Goal: Task Accomplishment & Management: Use online tool/utility

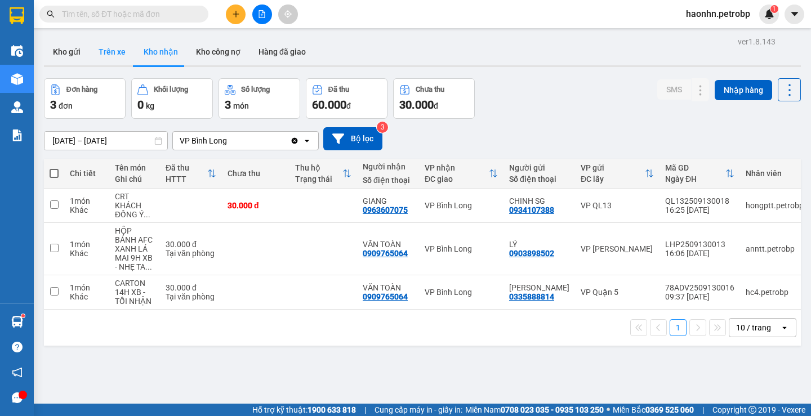
click at [109, 55] on button "Trên xe" at bounding box center [112, 51] width 45 height 27
type input "[DATE] – [DATE]"
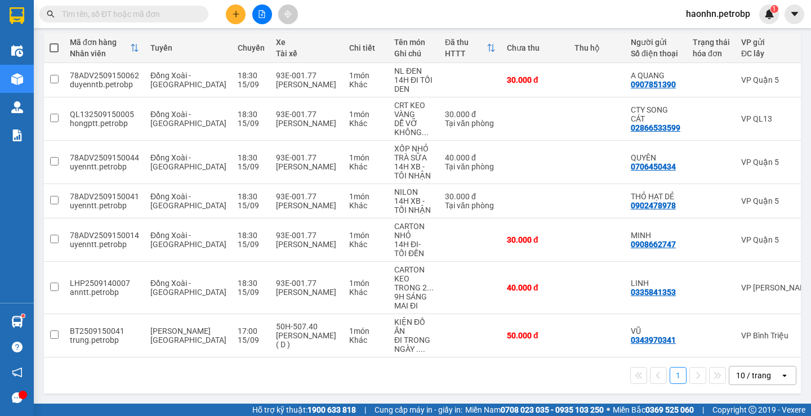
scroll to position [0, 180]
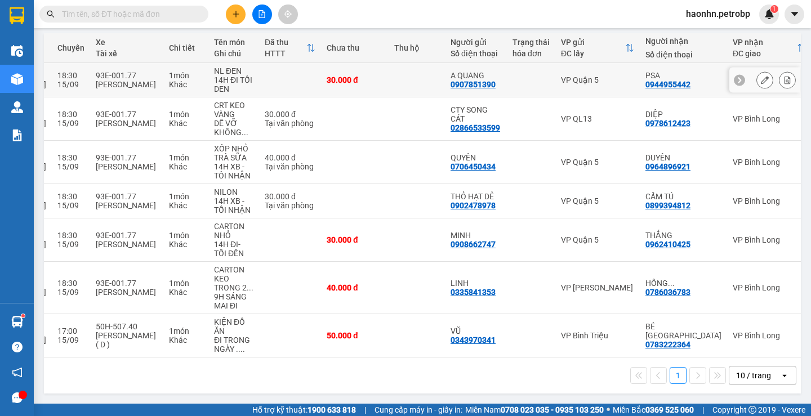
click at [591, 88] on td "VP Quận 5" at bounding box center [597, 80] width 84 height 34
checkbox input "true"
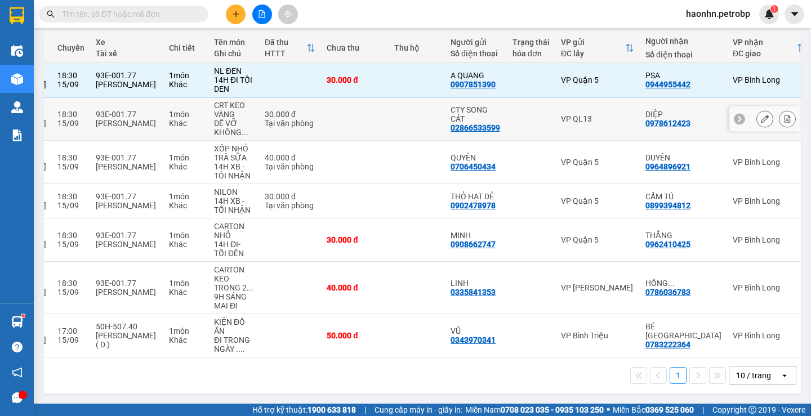
drag, startPoint x: 589, startPoint y: 114, endPoint x: 578, endPoint y: 160, distance: 47.5
click at [589, 114] on div "VP QL13" at bounding box center [597, 118] width 73 height 9
checkbox input "true"
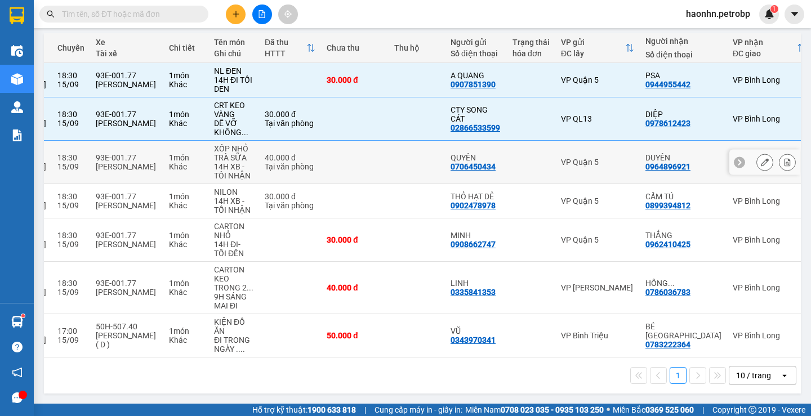
click at [578, 160] on div "VP Quận 5" at bounding box center [597, 162] width 73 height 9
checkbox input "true"
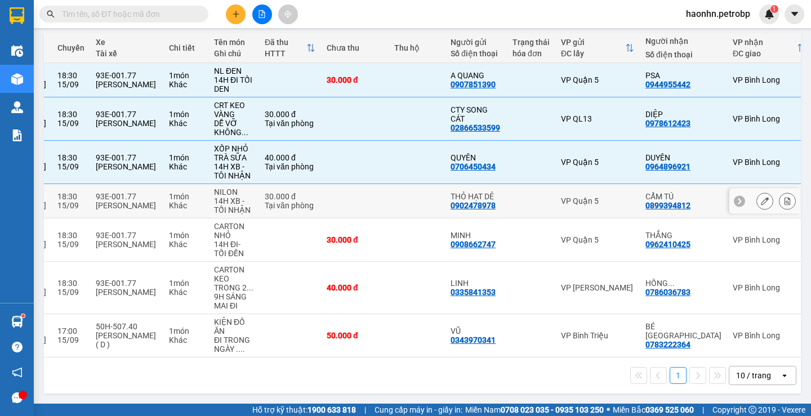
drag, startPoint x: 579, startPoint y: 182, endPoint x: 582, endPoint y: 200, distance: 17.7
click at [579, 184] on td "VP Quận 5" at bounding box center [597, 201] width 84 height 34
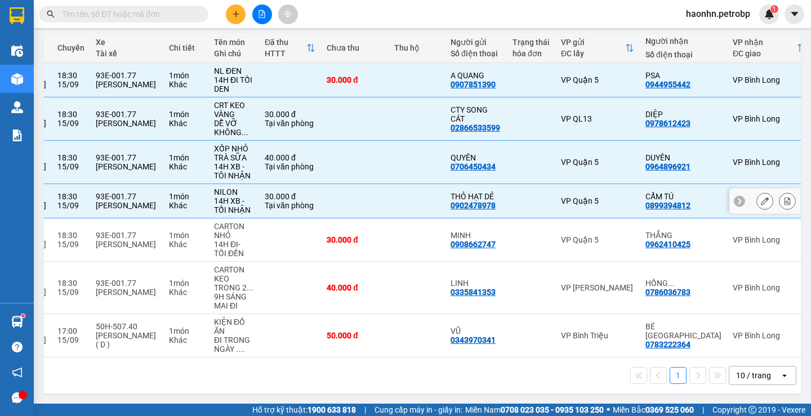
click at [582, 203] on td "VP Quận 5" at bounding box center [597, 201] width 84 height 34
checkbox input "false"
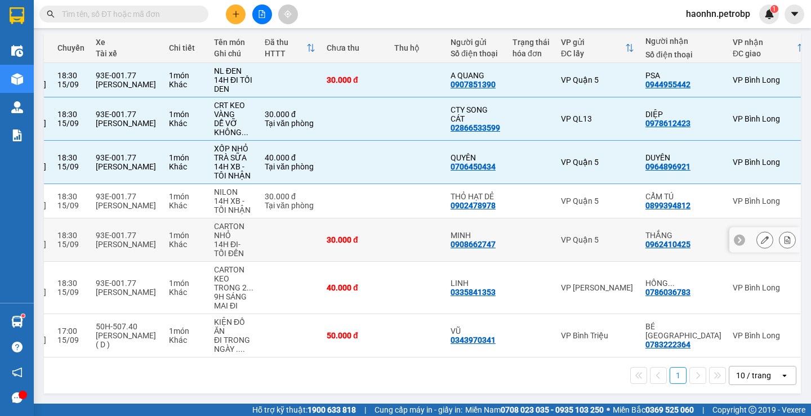
click at [583, 235] on div "VP Quận 5" at bounding box center [597, 239] width 73 height 9
checkbox input "true"
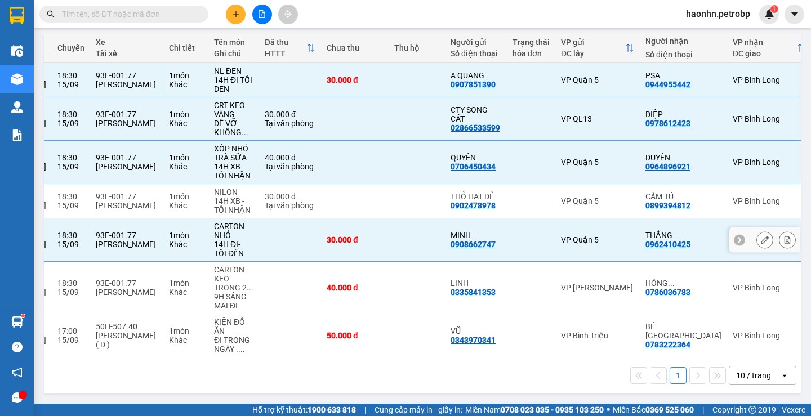
click at [586, 211] on td "VP Quận 5" at bounding box center [597, 201] width 84 height 34
checkbox input "true"
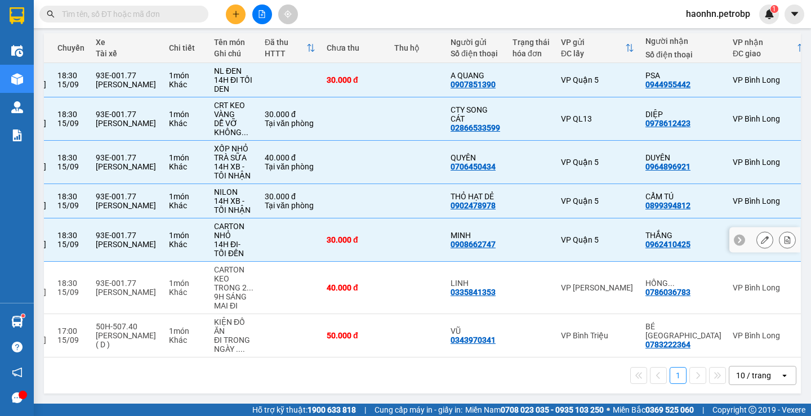
click at [586, 271] on td "VP [PERSON_NAME]" at bounding box center [597, 288] width 84 height 52
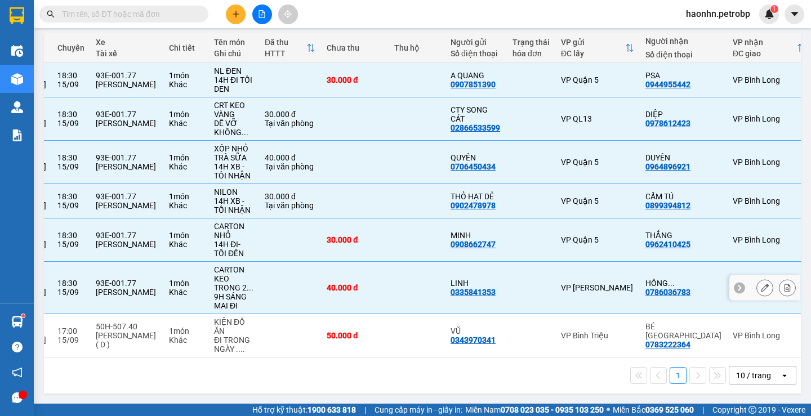
click at [578, 309] on td "VP [PERSON_NAME]" at bounding box center [597, 288] width 84 height 52
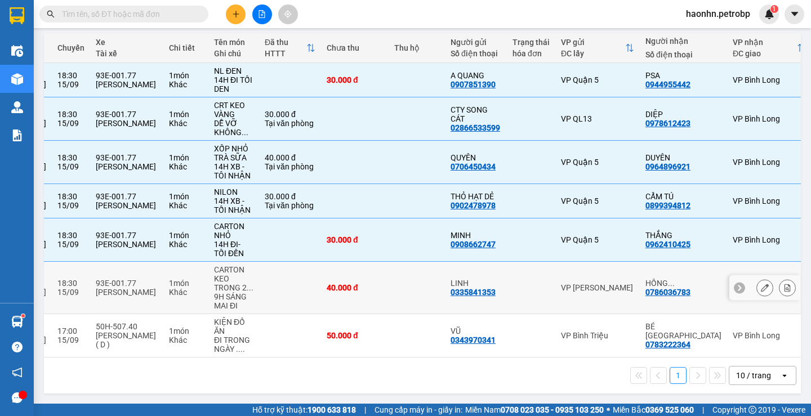
click at [588, 298] on td "VP [PERSON_NAME]" at bounding box center [597, 288] width 84 height 52
checkbox input "true"
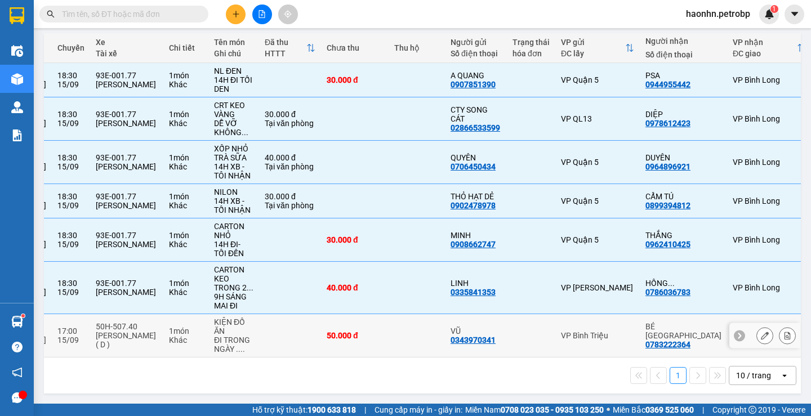
click at [583, 325] on td "VP Bình Triệu" at bounding box center [597, 335] width 84 height 43
checkbox input "true"
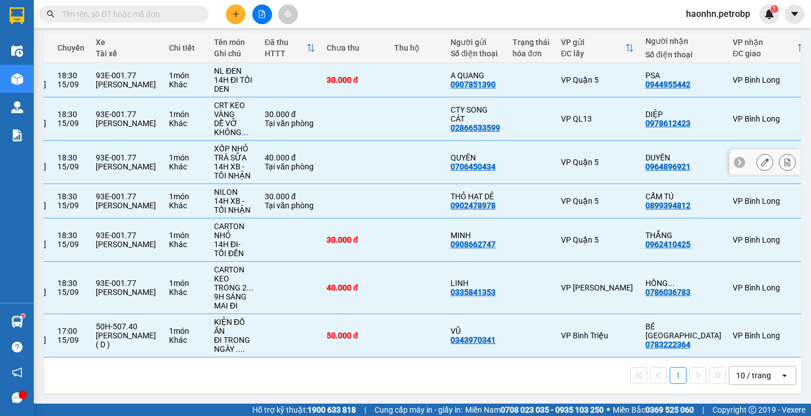
scroll to position [0, 0]
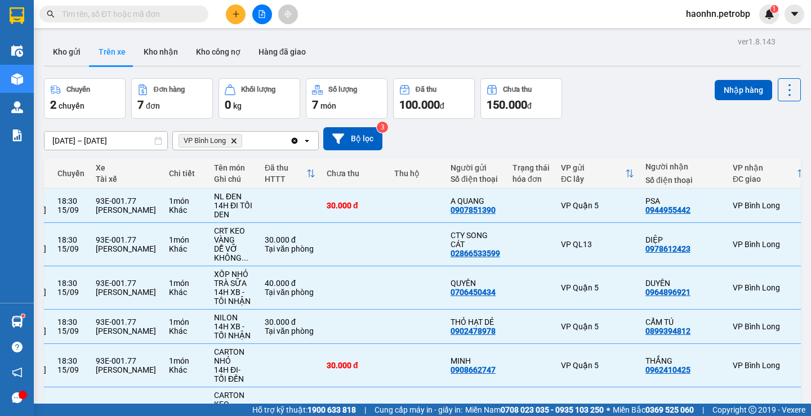
drag, startPoint x: 717, startPoint y: 97, endPoint x: 607, endPoint y: 120, distance: 112.9
click at [607, 120] on div "ver 1.8.143 Kho gửi Trên xe Kho nhận Kho công nợ Hàng đã giao Chuyến 2 chuyến Đ…" at bounding box center [422, 279] width 766 height 490
click at [750, 96] on button "Nhập hàng" at bounding box center [742, 90] width 57 height 20
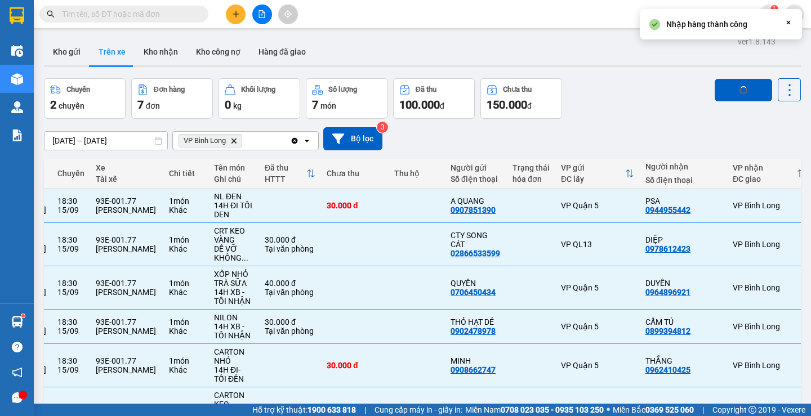
checkbox input "false"
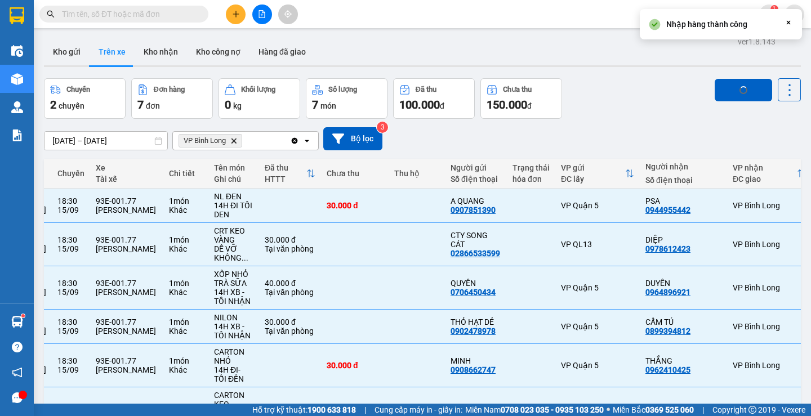
checkbox input "false"
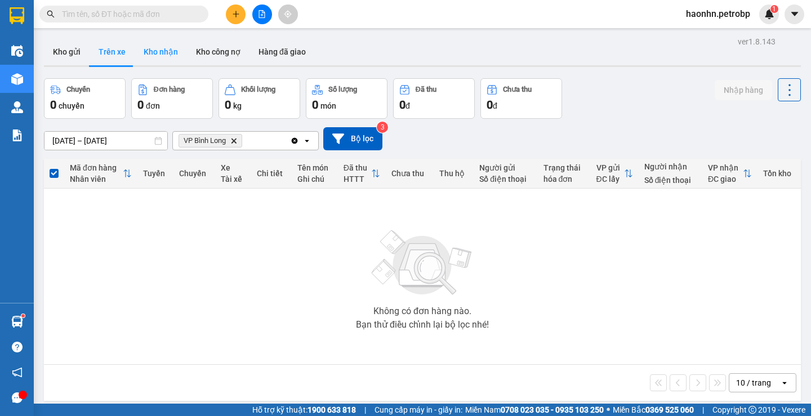
click at [158, 41] on button "Kho nhận" at bounding box center [161, 51] width 52 height 27
type input "[DATE] – [DATE]"
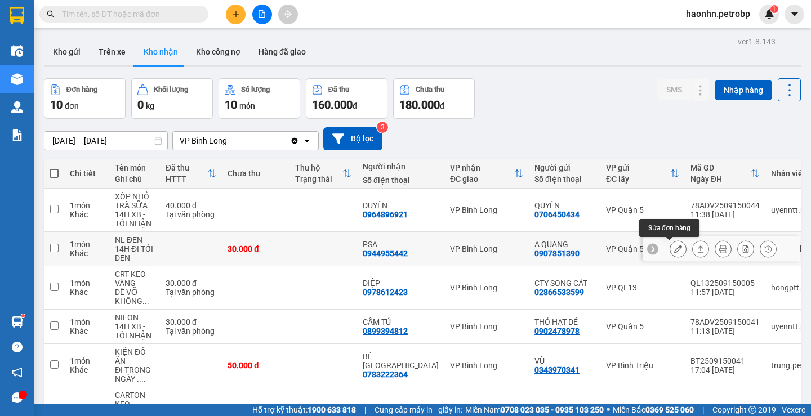
click at [674, 252] on icon at bounding box center [678, 249] width 8 height 8
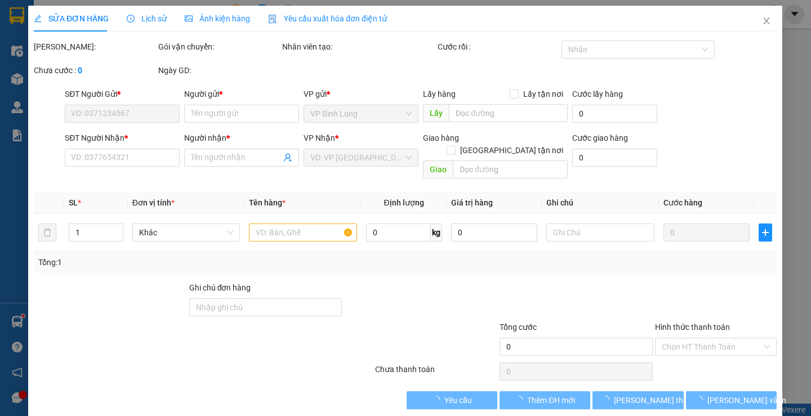
type input "0907851390"
type input "A QUANG"
type input "0944955442"
type input "PSA"
type input "30.000"
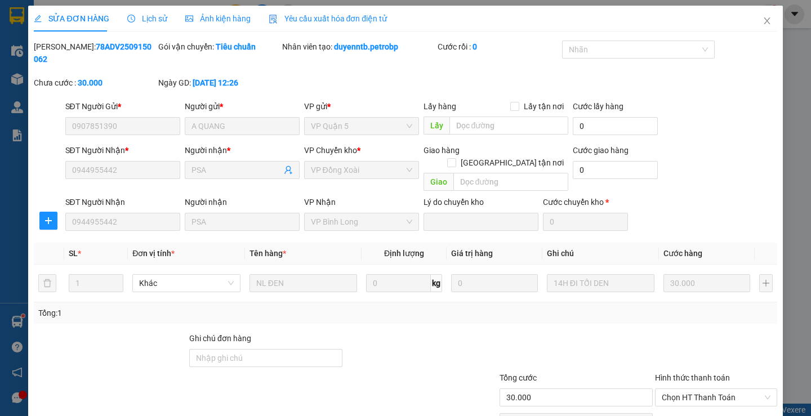
scroll to position [41, 0]
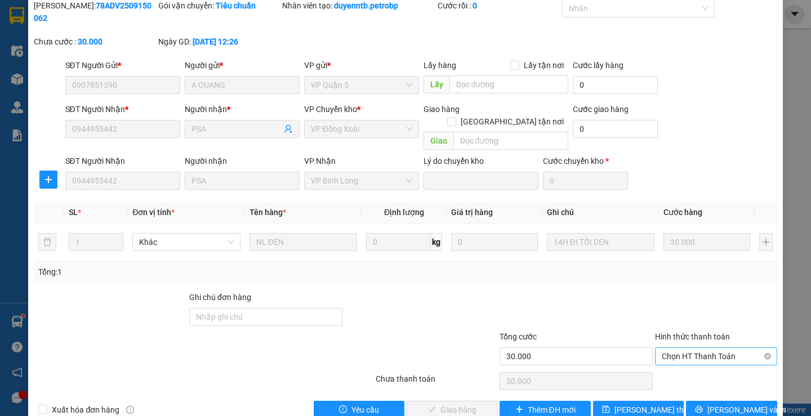
click at [674, 348] on span "Chọn HT Thanh Toán" at bounding box center [716, 356] width 109 height 17
click at [670, 348] on div "Tại văn phòng" at bounding box center [708, 354] width 107 height 12
type input "0"
click at [469, 404] on span "[PERSON_NAME] và Giao hàng" at bounding box center [482, 410] width 108 height 12
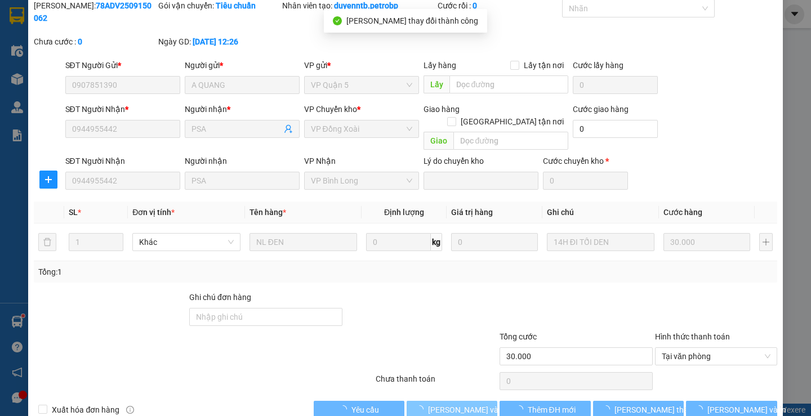
scroll to position [0, 0]
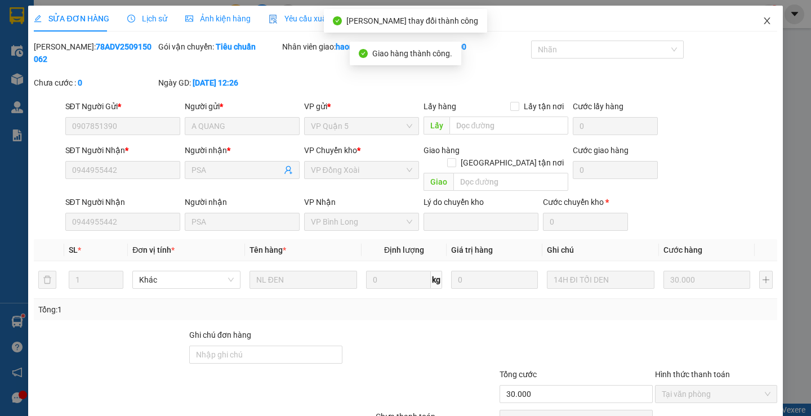
click at [752, 28] on span "Close" at bounding box center [767, 22] width 32 height 32
click at [759, 25] on div "Kết quả tìm kiếm ( 59 ) Bộ lọc Mã ĐH Trạng thái Món hàng Tổng cước Chưa cước Ng…" at bounding box center [405, 14] width 811 height 28
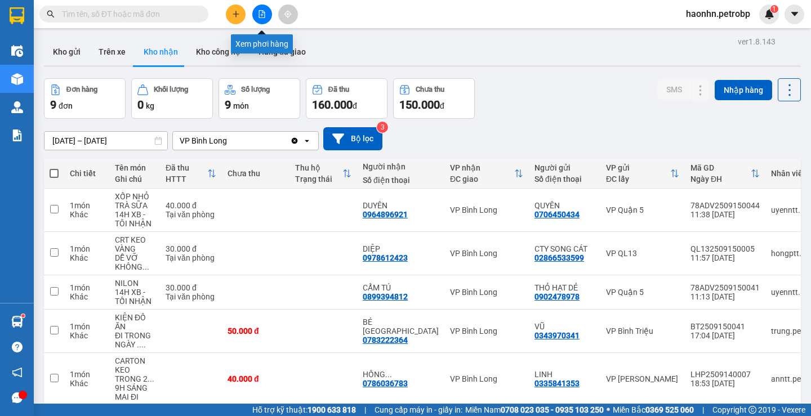
click at [270, 15] on button at bounding box center [262, 15] width 20 height 20
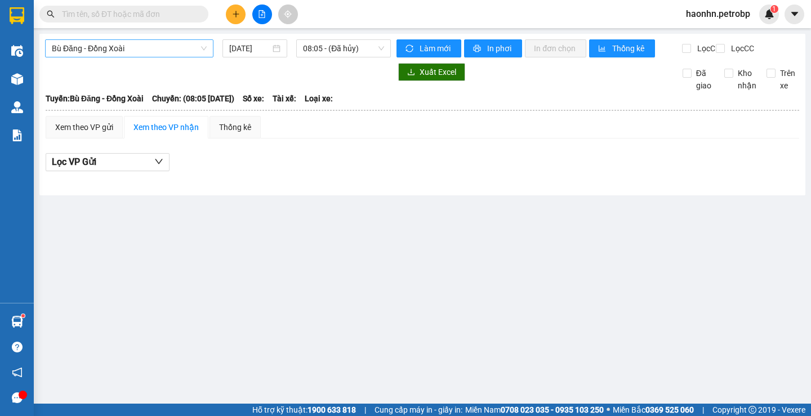
click at [115, 46] on span "Bù Đăng - Đồng Xoài" at bounding box center [129, 48] width 155 height 17
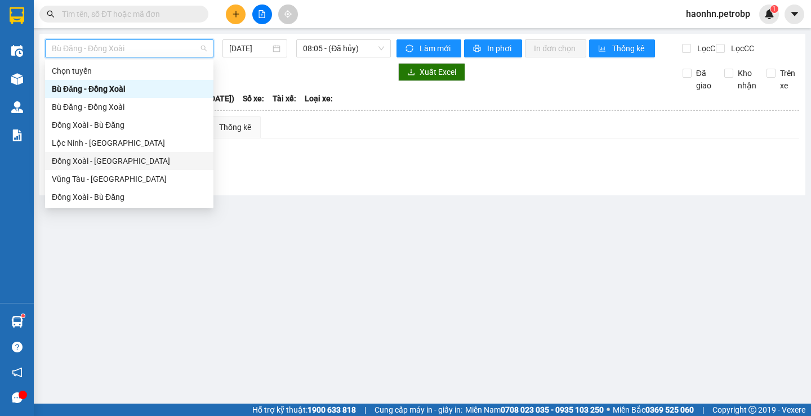
click at [114, 159] on div "Đồng Xoài - [GEOGRAPHIC_DATA]" at bounding box center [129, 161] width 155 height 12
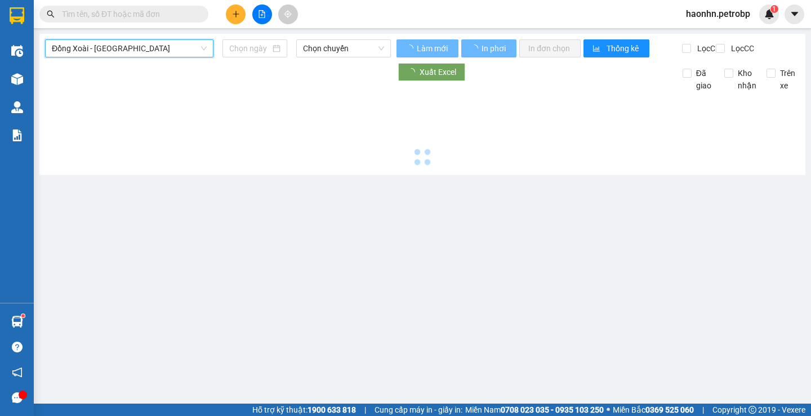
type input "[DATE]"
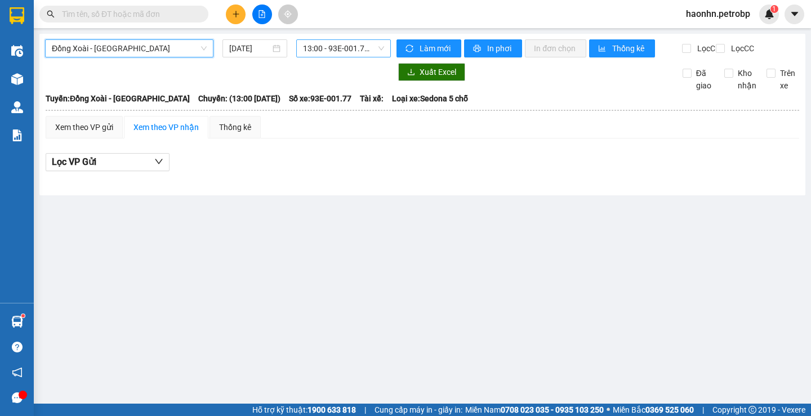
click at [305, 55] on span "13:00 - 93E-001.77 - (Đã hủy)" at bounding box center [343, 48] width 81 height 17
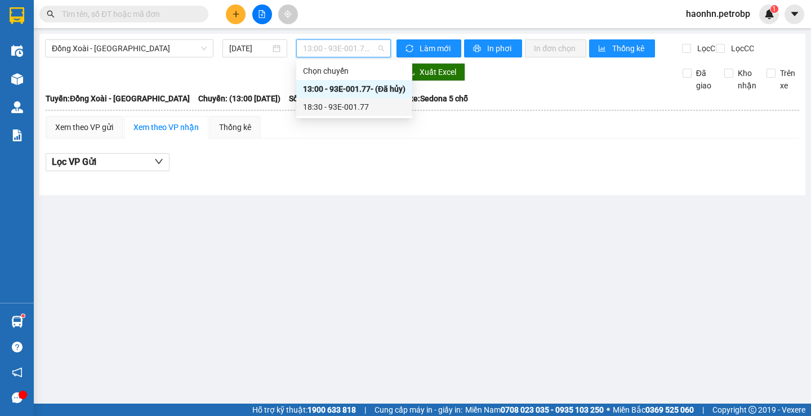
click at [321, 111] on div "18:30 - 93E-001.77" at bounding box center [354, 107] width 102 height 12
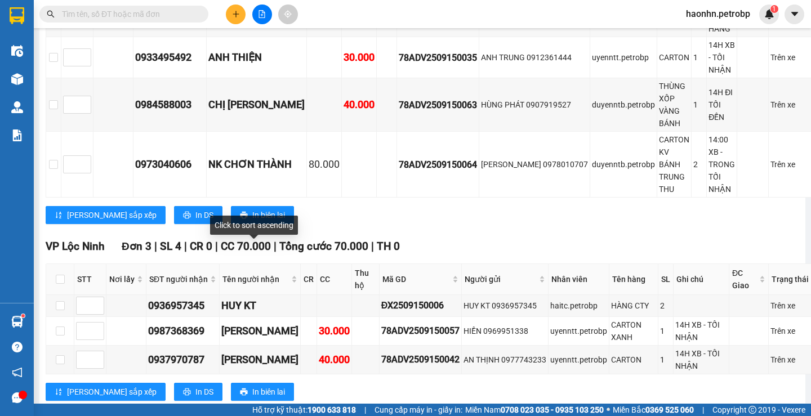
scroll to position [732, 0]
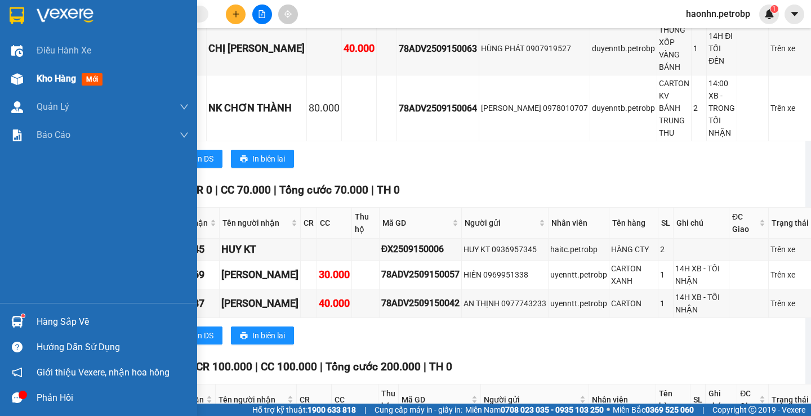
click at [33, 81] on div "Kho hàng mới" at bounding box center [98, 79] width 197 height 28
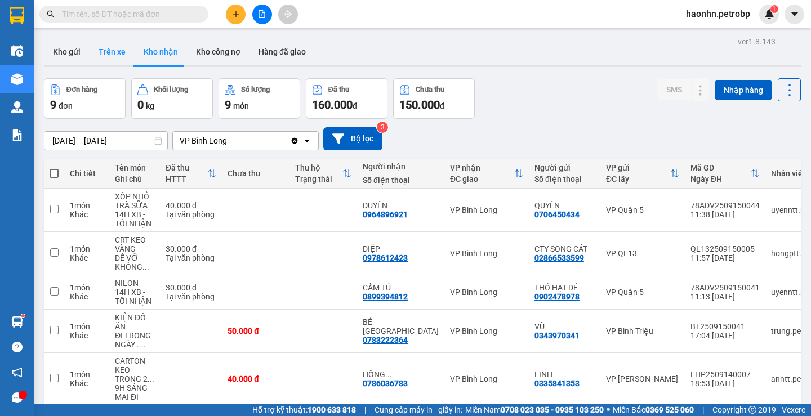
click at [120, 63] on button "Trên xe" at bounding box center [112, 51] width 45 height 27
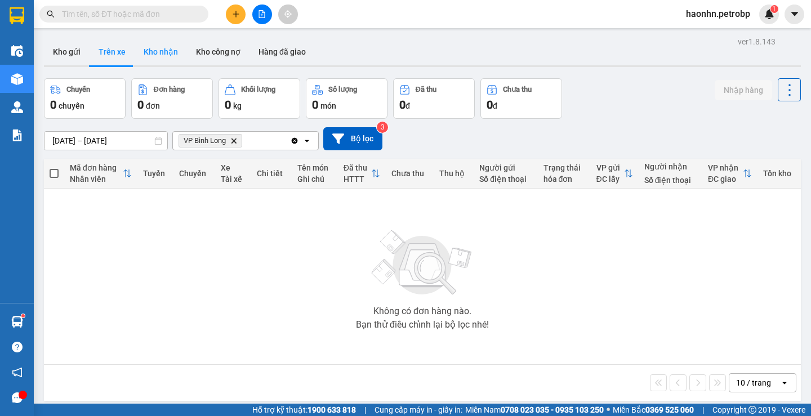
click at [180, 60] on button "Kho nhận" at bounding box center [161, 51] width 52 height 27
type input "[DATE] – [DATE]"
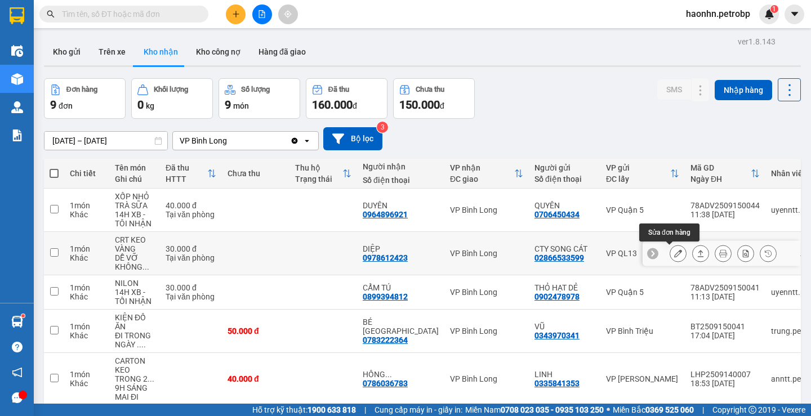
click at [670, 257] on button at bounding box center [678, 254] width 16 height 20
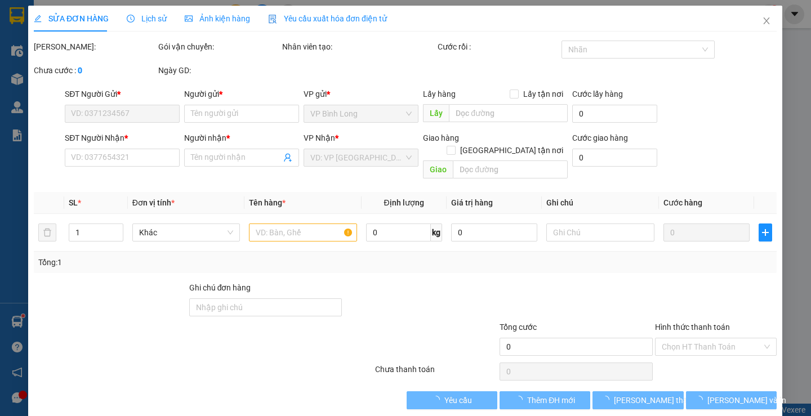
type input "02866533599"
type input "CTY SONG CÁT"
type input "0978612423"
type input "DIỆP"
type input "30.000"
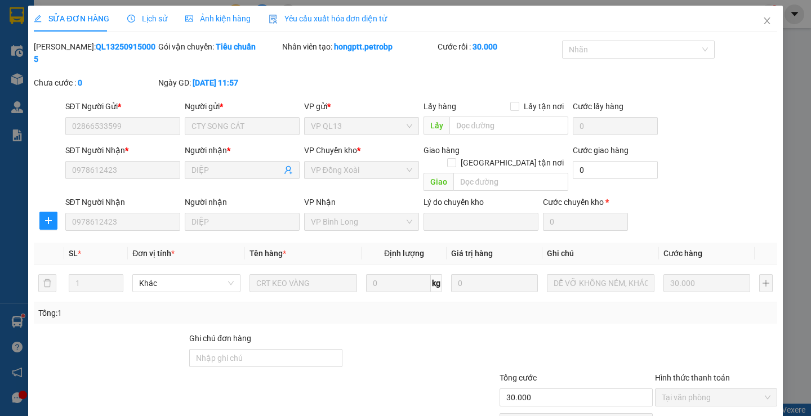
click at [685, 389] on span "Tại văn phòng" at bounding box center [716, 397] width 109 height 17
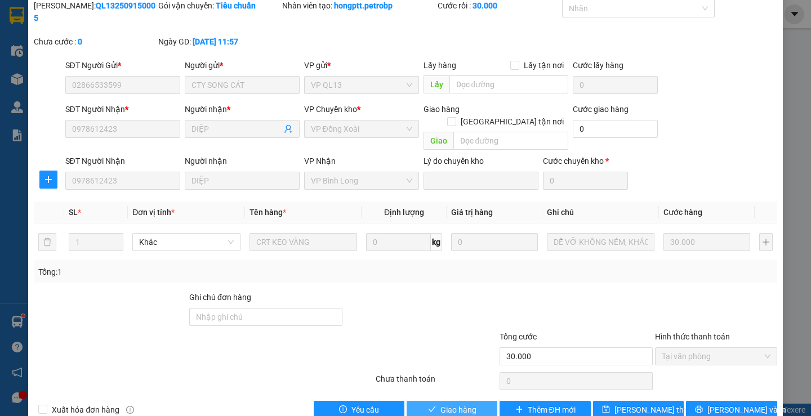
click at [440, 401] on button "Giao hàng" at bounding box center [451, 410] width 91 height 18
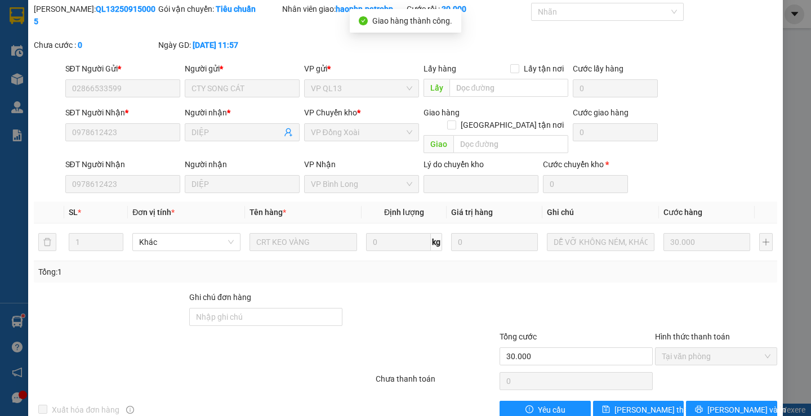
scroll to position [0, 0]
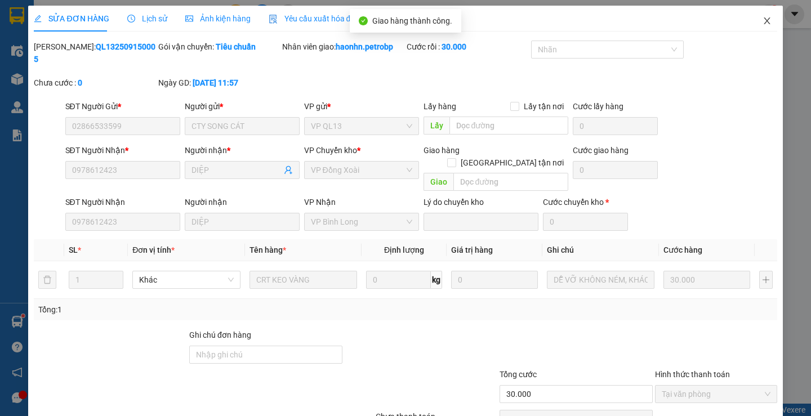
click at [762, 20] on icon "close" at bounding box center [766, 20] width 9 height 9
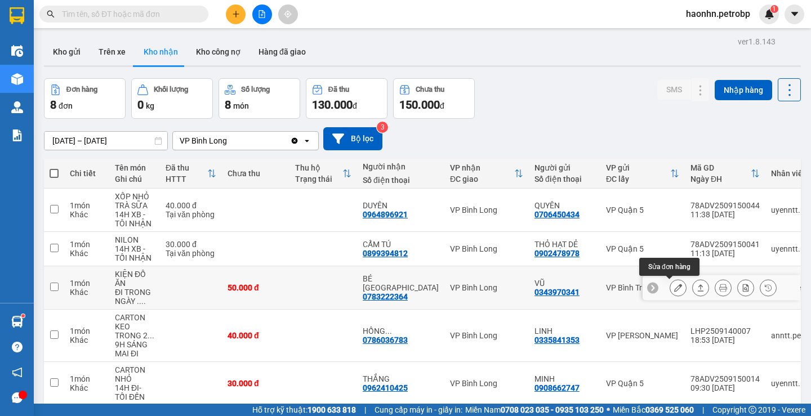
click at [674, 291] on icon at bounding box center [678, 288] width 8 height 8
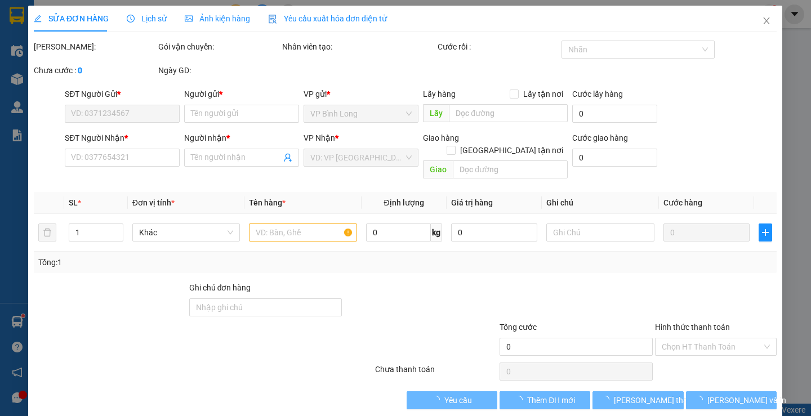
type input "0343970341"
type input "VŨ"
type input "0783222364"
type input "BÉ [GEOGRAPHIC_DATA]"
type input "50.000"
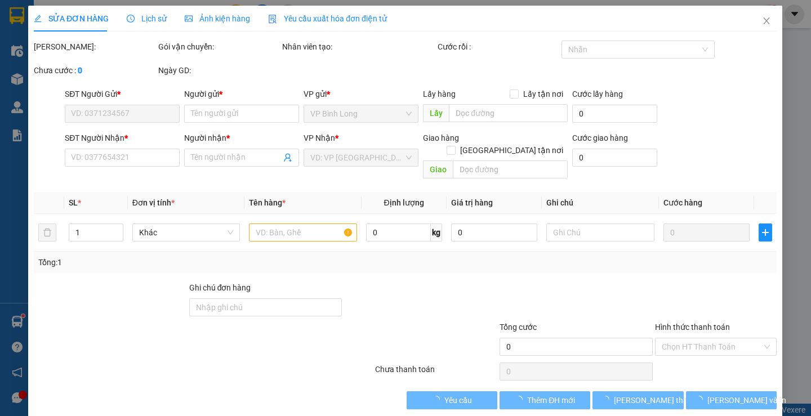
type input "50.000"
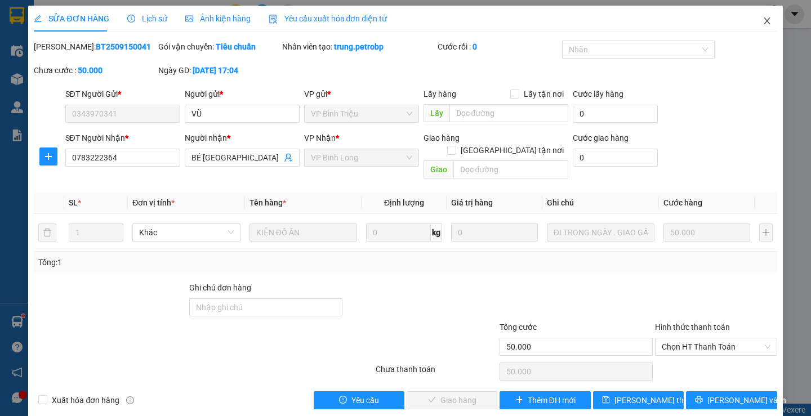
click at [752, 20] on span "Close" at bounding box center [767, 22] width 32 height 32
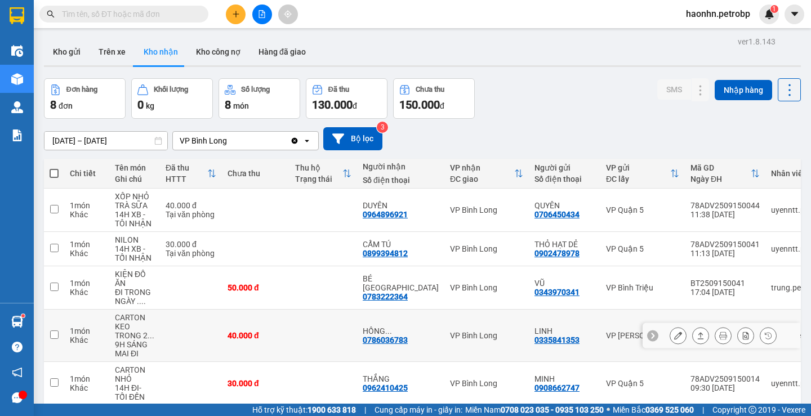
click at [674, 334] on button at bounding box center [678, 336] width 16 height 20
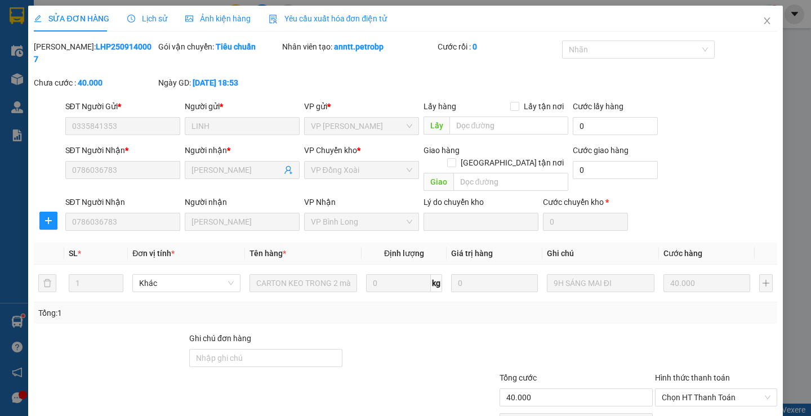
type input "0335841353"
type input "LINH"
type input "0786036783"
type input "[PERSON_NAME]"
type input "40.000"
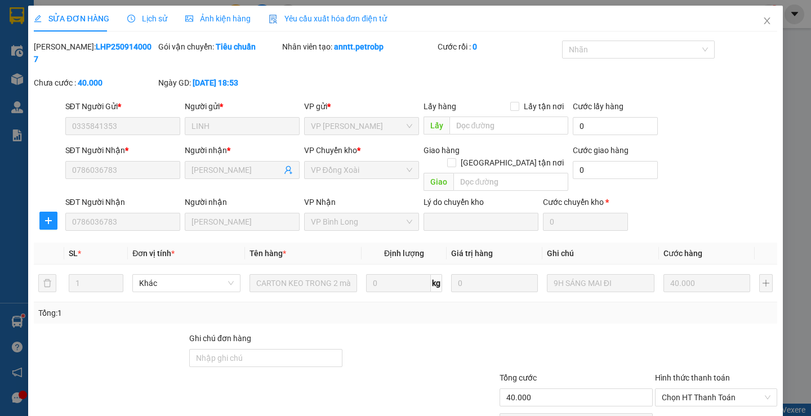
type input "40.000"
click at [751, 23] on span "Close" at bounding box center [767, 22] width 32 height 32
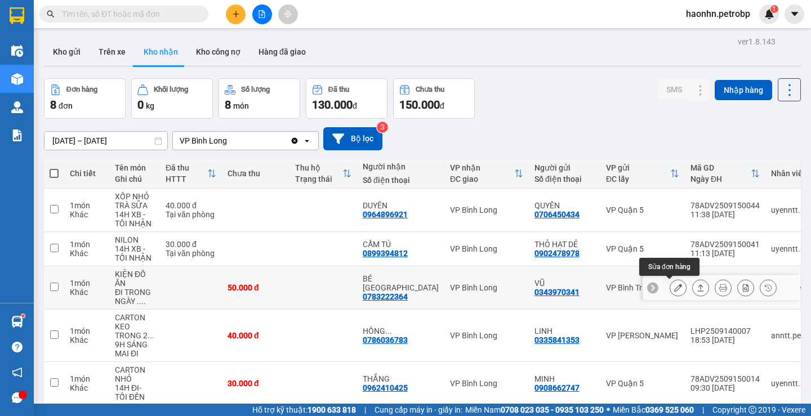
click at [670, 286] on button at bounding box center [678, 288] width 16 height 20
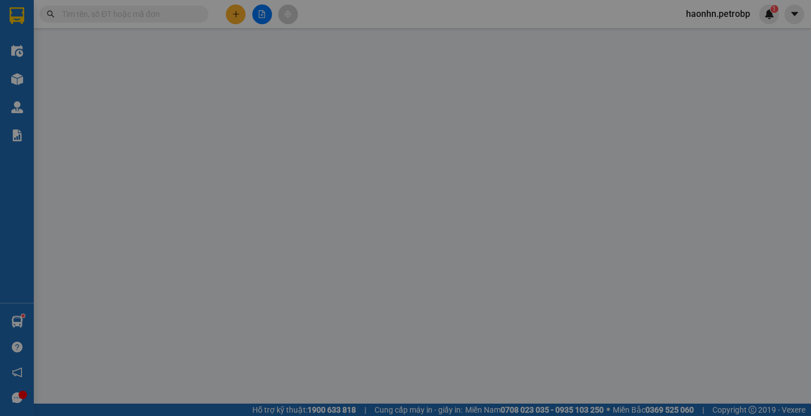
type input "0343970341"
type input "VŨ"
type input "0783222364"
type input "BÉ [GEOGRAPHIC_DATA]"
type input "50.000"
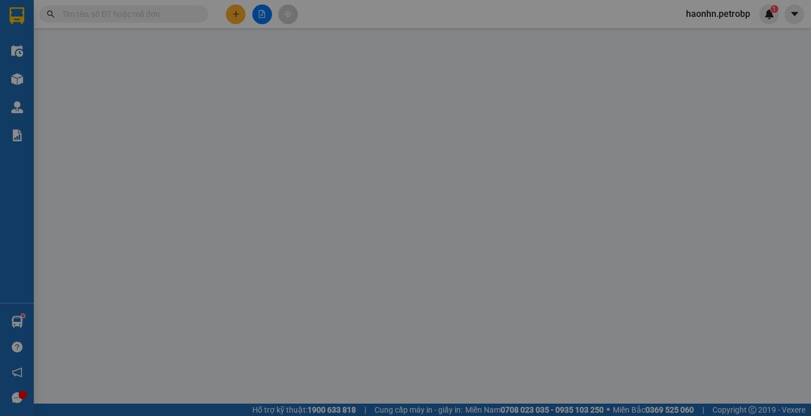
type input "50.000"
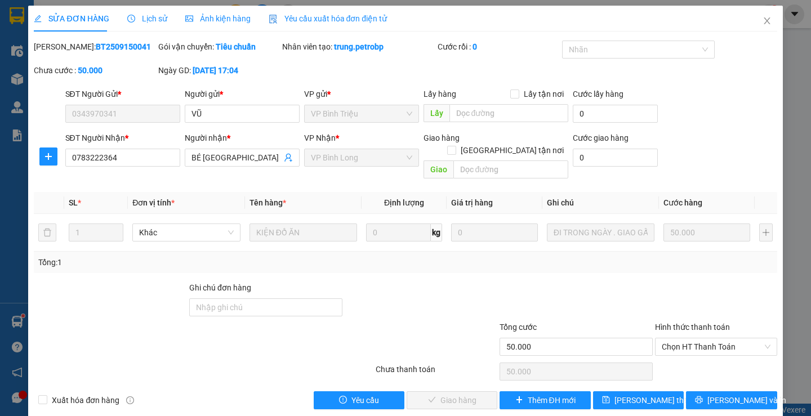
click at [145, 15] on span "Lịch sử" at bounding box center [147, 18] width 40 height 9
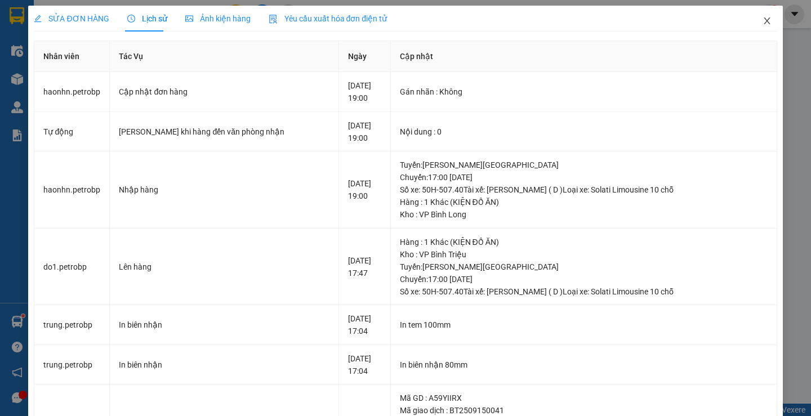
click at [762, 25] on icon "close" at bounding box center [766, 20] width 9 height 9
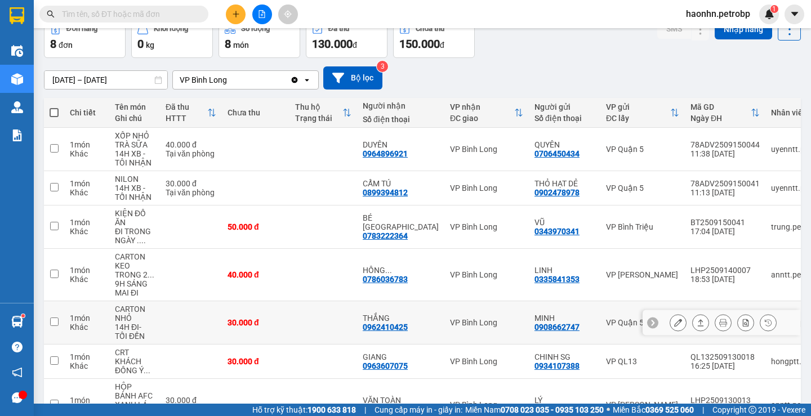
scroll to position [5, 0]
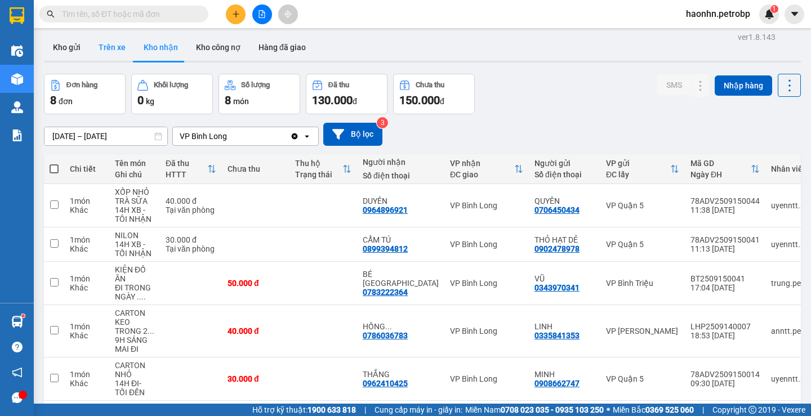
click at [131, 43] on button "Trên xe" at bounding box center [112, 47] width 45 height 27
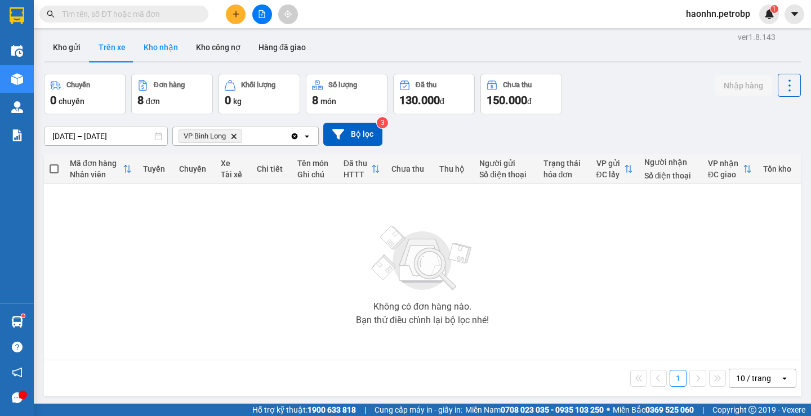
click at [163, 49] on button "Kho nhận" at bounding box center [161, 47] width 52 height 27
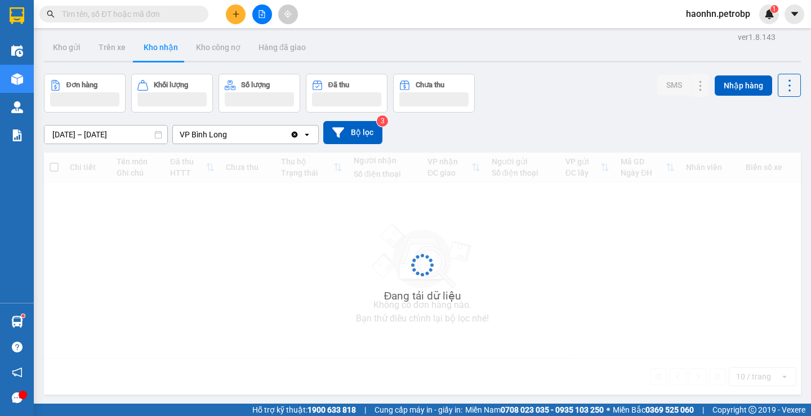
type input "[DATE] – [DATE]"
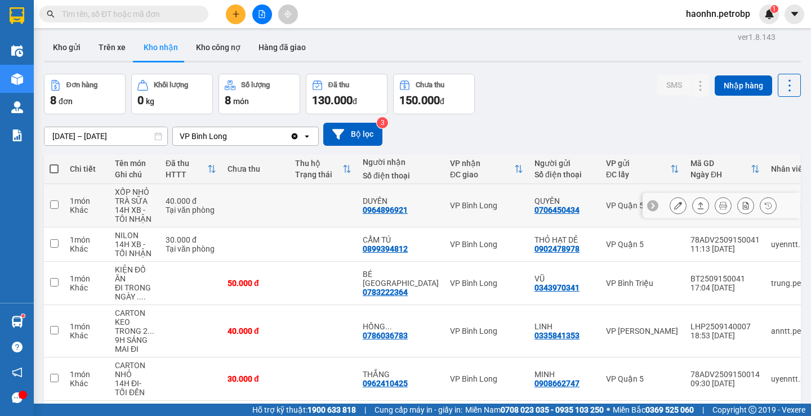
click at [674, 204] on icon at bounding box center [678, 206] width 8 height 8
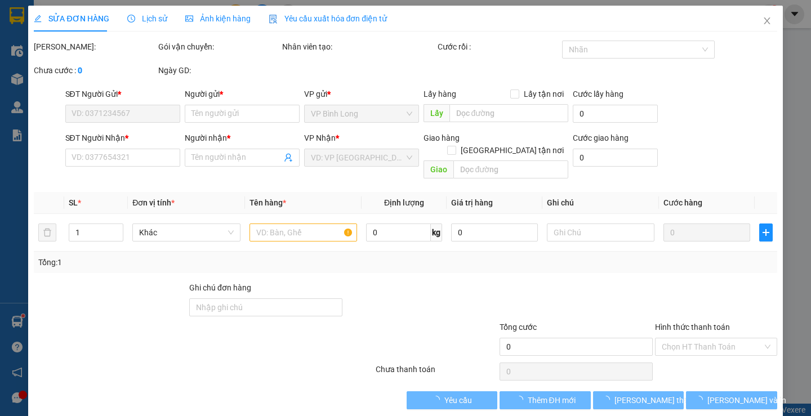
type input "0706450434"
type input "QUYÊN"
type input "0964896921"
type input "DUYÊN"
type input "40.000"
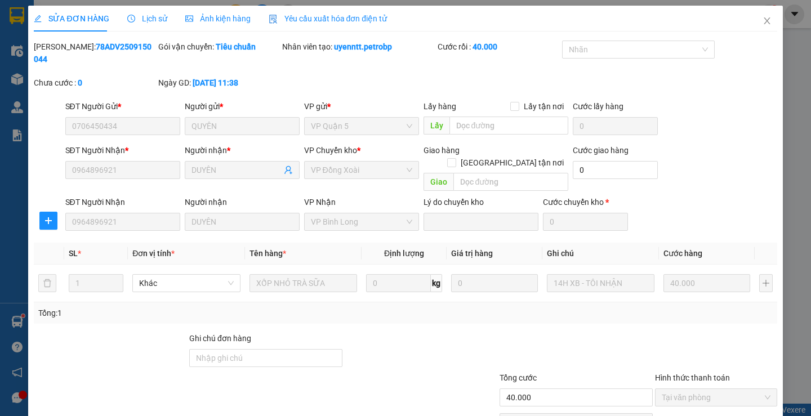
scroll to position [41, 0]
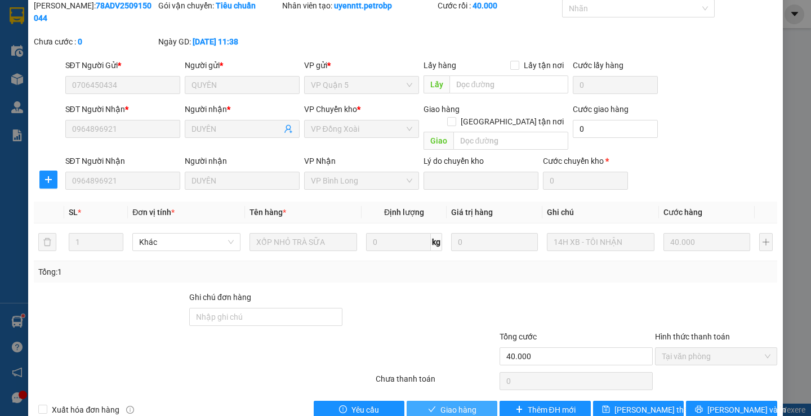
click at [465, 404] on span "Giao hàng" at bounding box center [458, 410] width 36 height 12
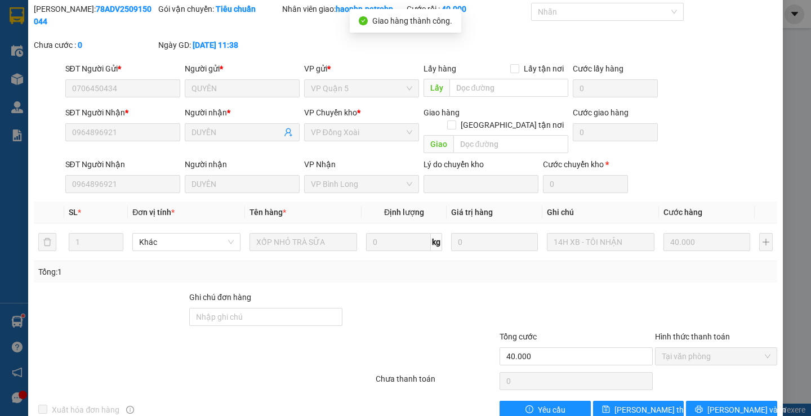
scroll to position [0, 0]
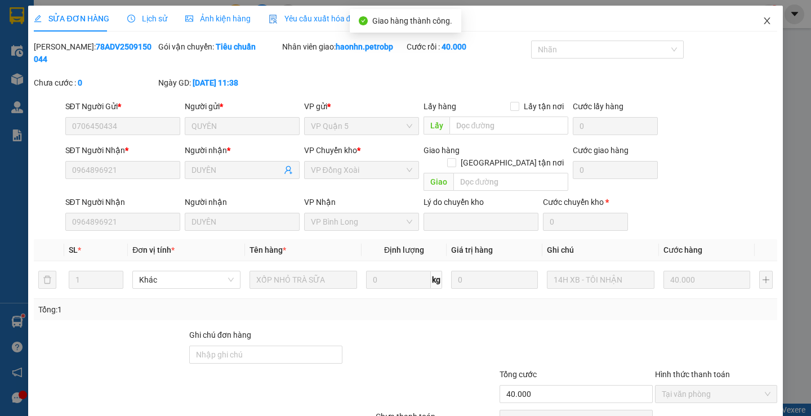
click at [762, 21] on icon "close" at bounding box center [766, 20] width 9 height 9
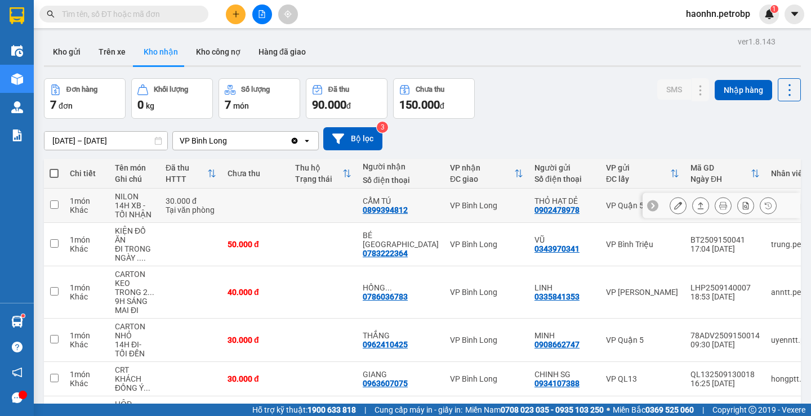
click at [677, 200] on div at bounding box center [677, 205] width 17 height 17
click at [674, 203] on icon at bounding box center [678, 206] width 8 height 8
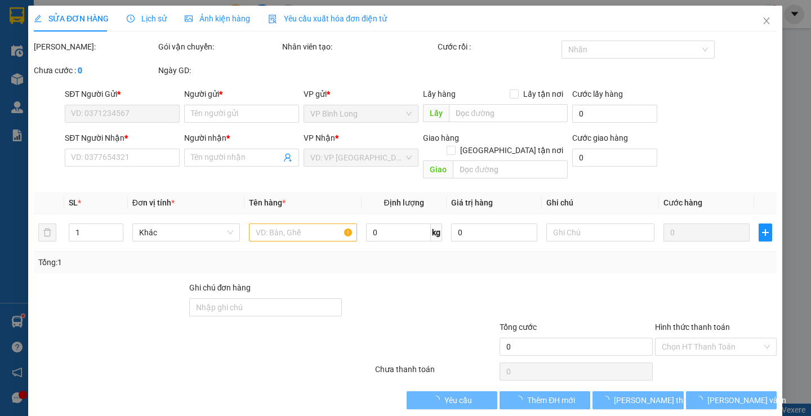
type input "0902478978"
type input "THỎ HẠT DẺ"
type input "0899394812"
type input "CẨM TÚ"
type input "30.000"
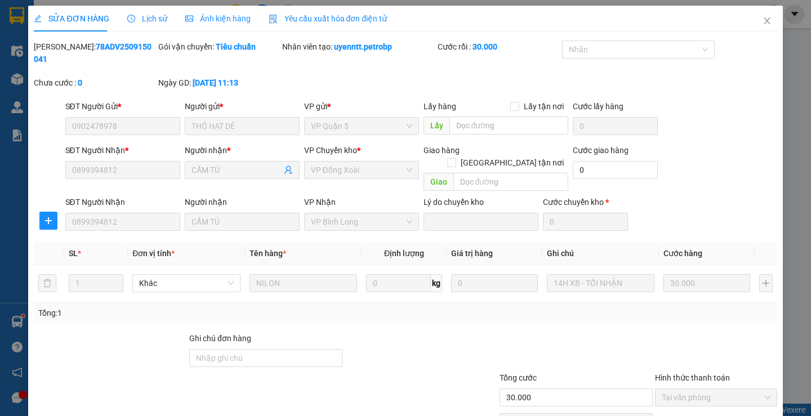
scroll to position [41, 0]
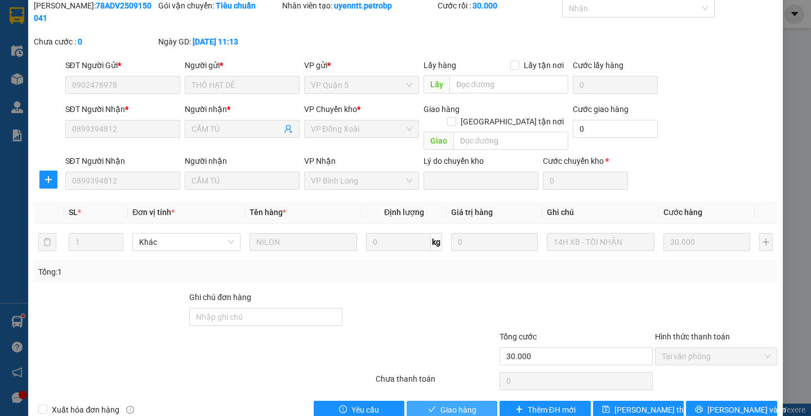
drag, startPoint x: 463, startPoint y: 377, endPoint x: 467, endPoint y: 372, distance: 6.6
click at [466, 401] on button "Giao hàng" at bounding box center [451, 410] width 91 height 18
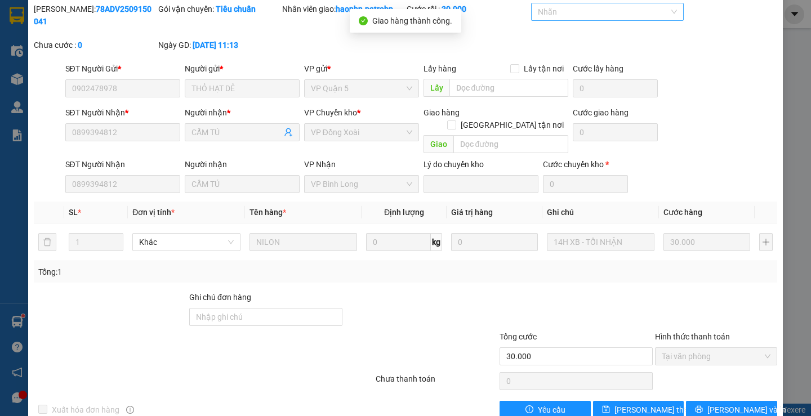
scroll to position [0, 0]
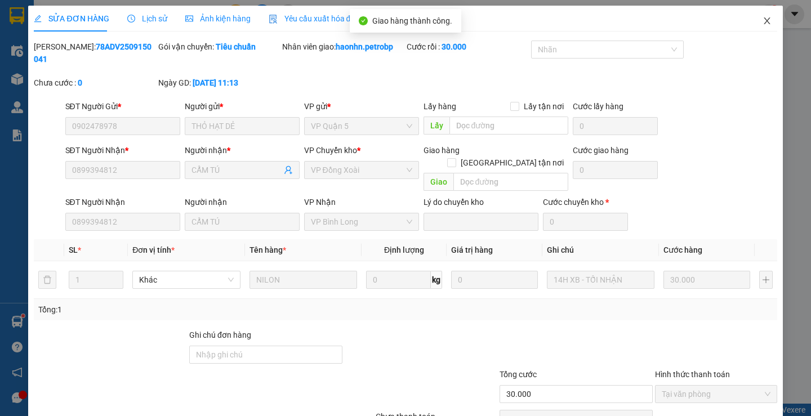
click at [763, 24] on icon "close" at bounding box center [766, 20] width 6 height 7
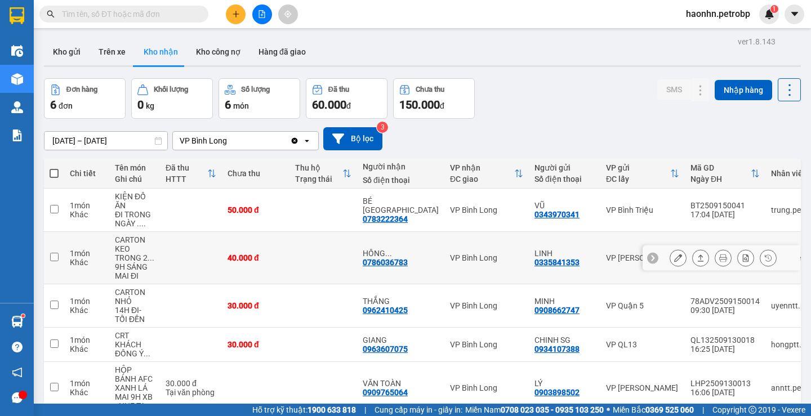
scroll to position [96, 0]
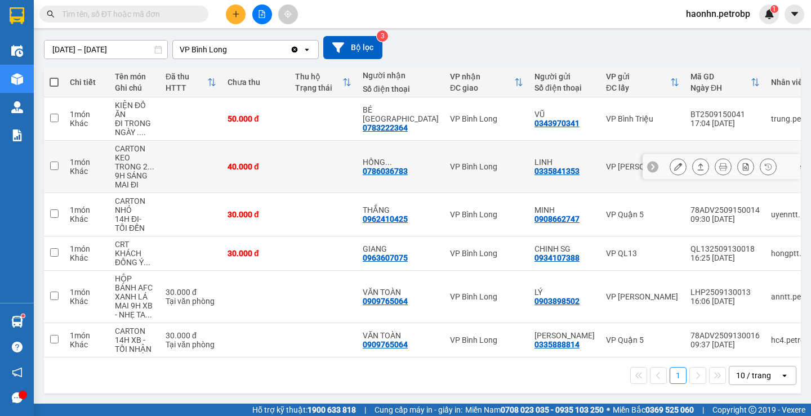
click at [305, 150] on td at bounding box center [323, 167] width 68 height 52
checkbox input "true"
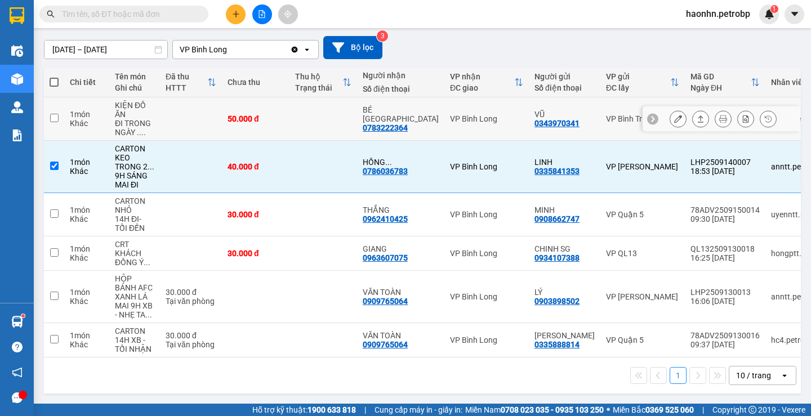
click at [309, 107] on td at bounding box center [323, 118] width 68 height 43
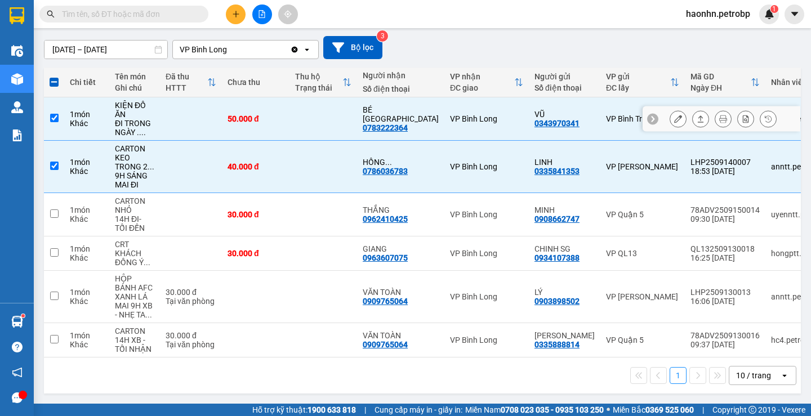
click at [310, 108] on td at bounding box center [323, 118] width 68 height 43
checkbox input "false"
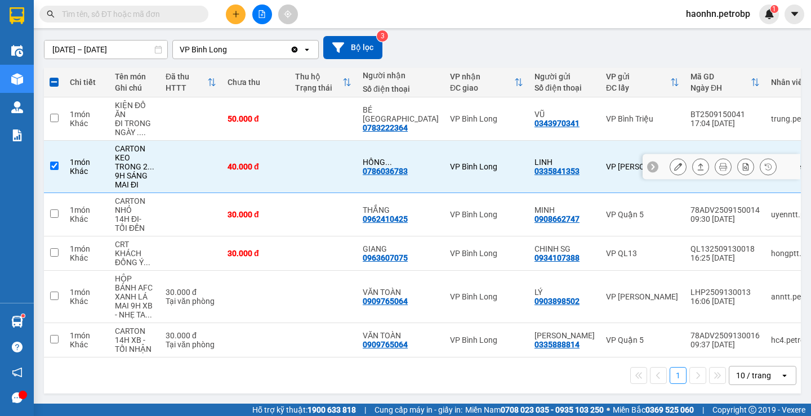
click at [305, 158] on td at bounding box center [323, 167] width 68 height 52
checkbox input "false"
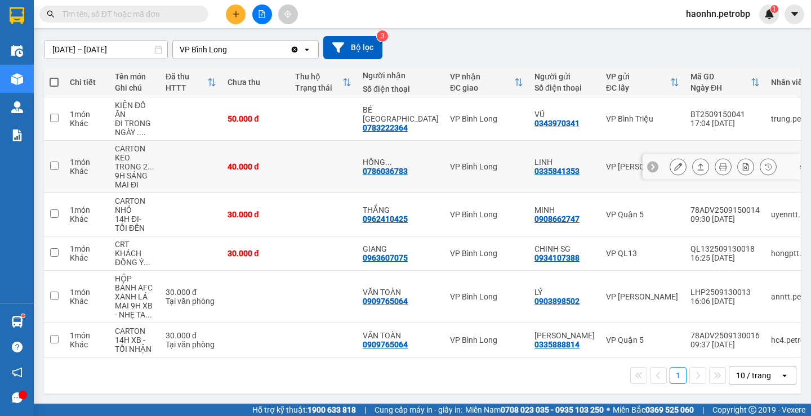
scroll to position [0, 0]
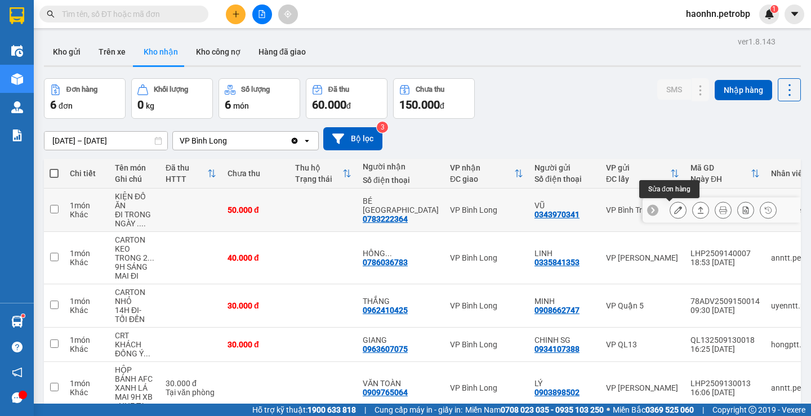
click at [674, 207] on icon at bounding box center [678, 210] width 8 height 8
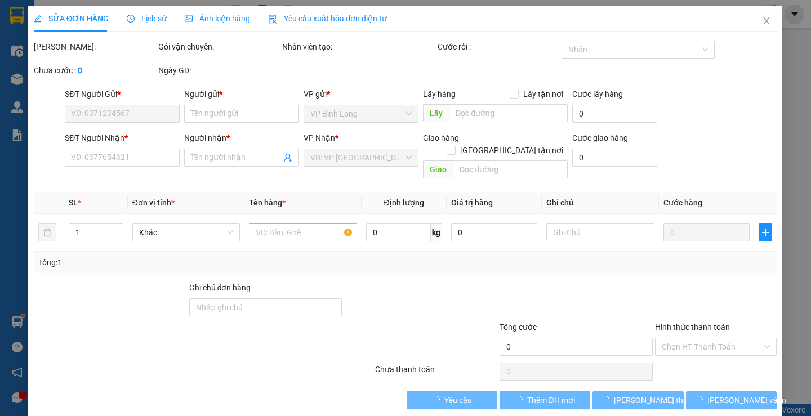
type input "0343970341"
type input "VŨ"
type input "0783222364"
type input "BÉ [GEOGRAPHIC_DATA]"
type input "50.000"
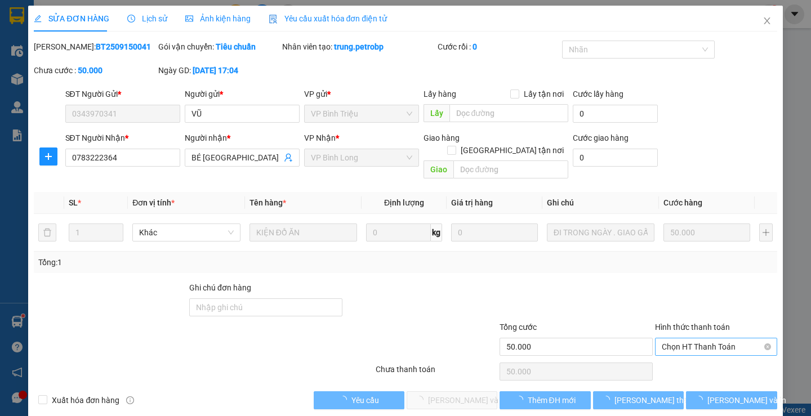
click at [687, 341] on span "Chọn HT Thanh Toán" at bounding box center [716, 346] width 109 height 17
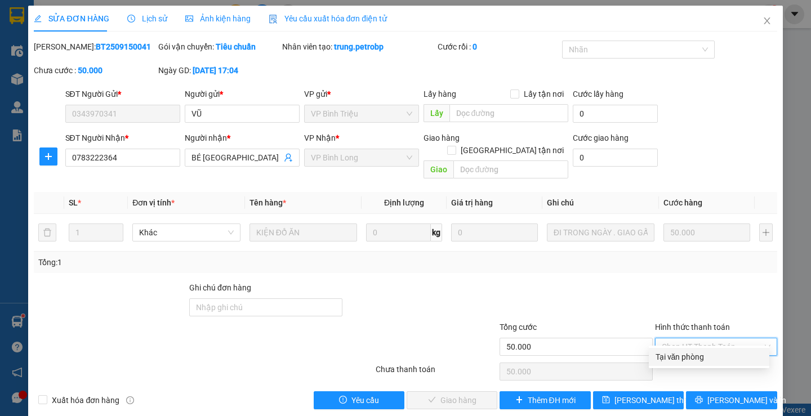
click at [687, 356] on div "Tại văn phòng" at bounding box center [708, 357] width 107 height 12
type input "0"
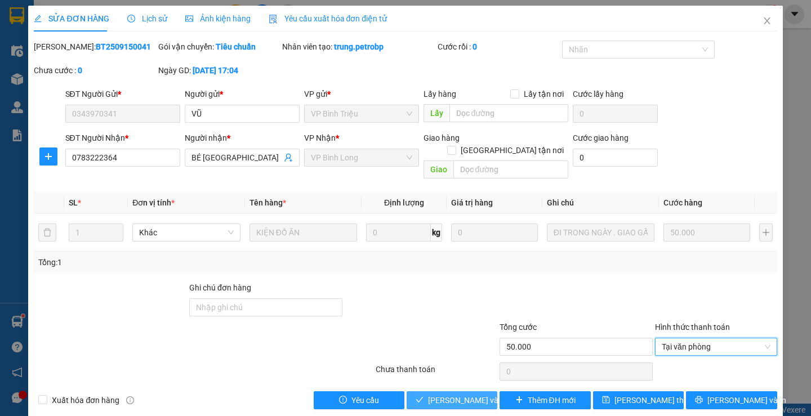
click at [462, 394] on span "[PERSON_NAME] và Giao hàng" at bounding box center [482, 400] width 108 height 12
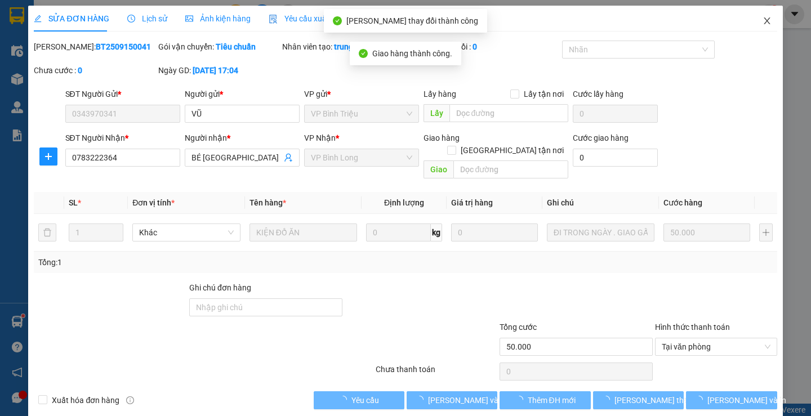
click at [751, 28] on span "Close" at bounding box center [767, 22] width 32 height 32
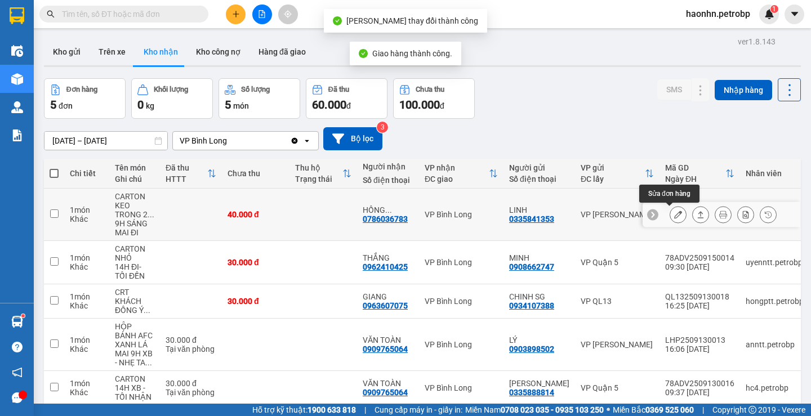
click at [674, 217] on icon at bounding box center [678, 215] width 8 height 8
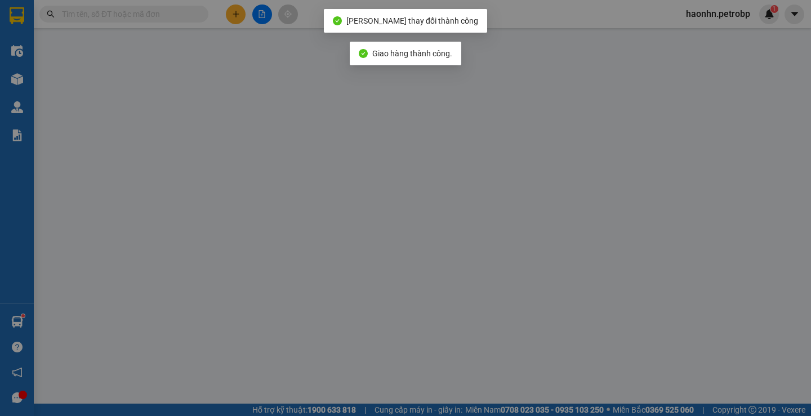
type input "0335841353"
type input "LINH"
type input "0786036783"
type input "[PERSON_NAME]"
type input "40.000"
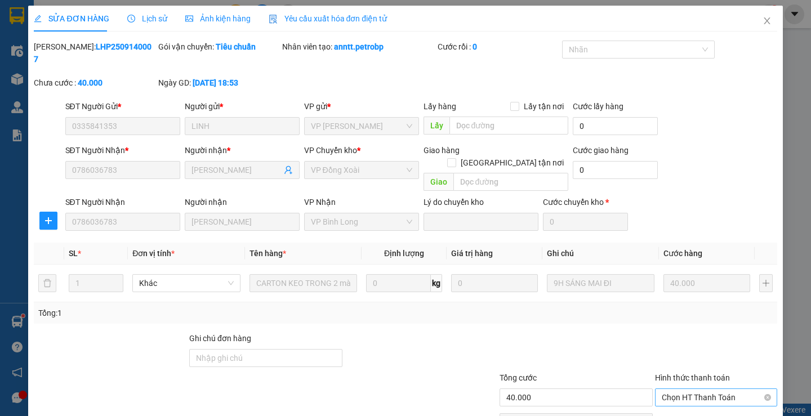
drag, startPoint x: 687, startPoint y: 363, endPoint x: 687, endPoint y: 372, distance: 8.5
click at [687, 372] on div "Hình thức thanh toán Chọn HT Thanh Toán" at bounding box center [716, 391] width 122 height 39
click at [689, 389] on span "Chọn HT Thanh Toán" at bounding box center [716, 397] width 109 height 17
click at [689, 395] on div "Tại văn phòng" at bounding box center [708, 395] width 107 height 12
type input "0"
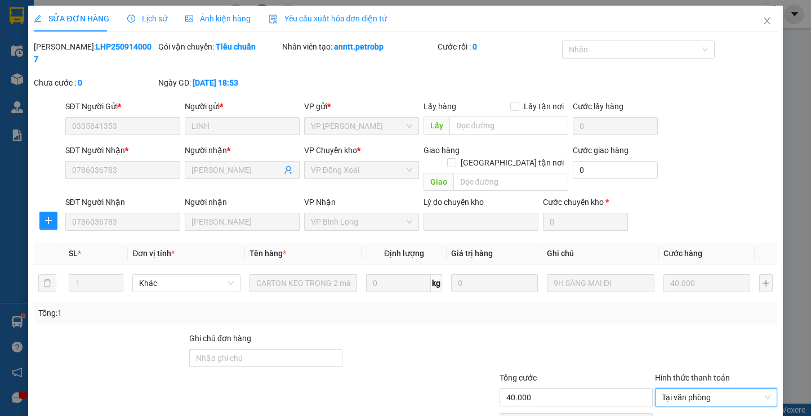
scroll to position [41, 0]
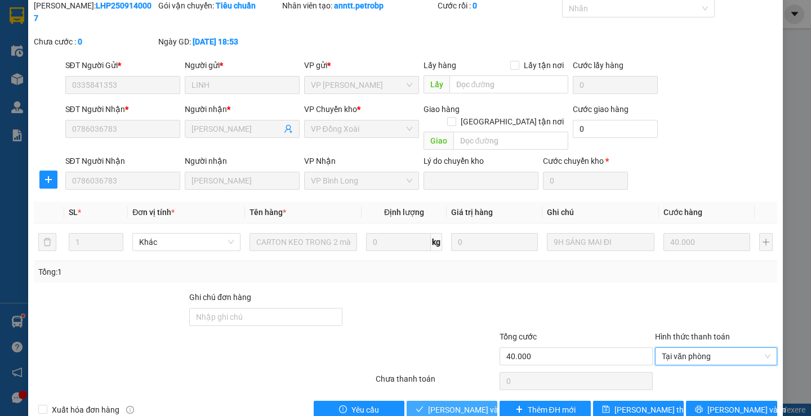
drag, startPoint x: 443, startPoint y: 381, endPoint x: 455, endPoint y: 350, distance: 33.0
click at [443, 404] on span "[PERSON_NAME] và Giao hàng" at bounding box center [482, 410] width 108 height 12
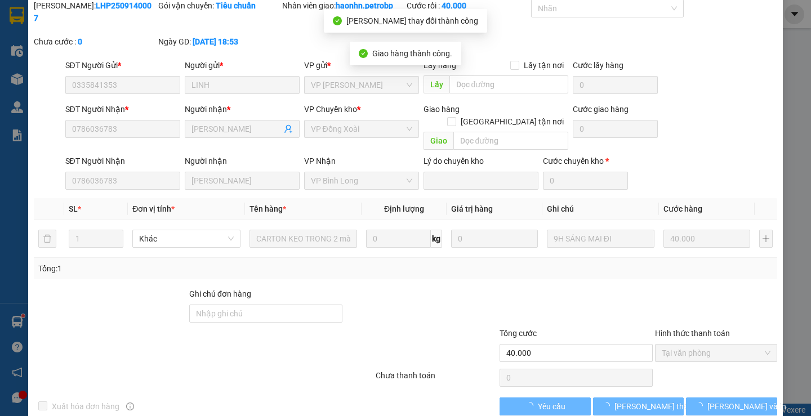
scroll to position [0, 0]
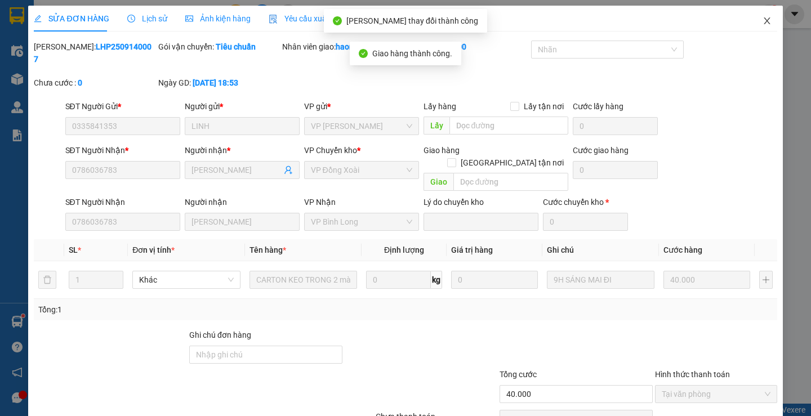
click at [752, 20] on span "Close" at bounding box center [767, 22] width 32 height 32
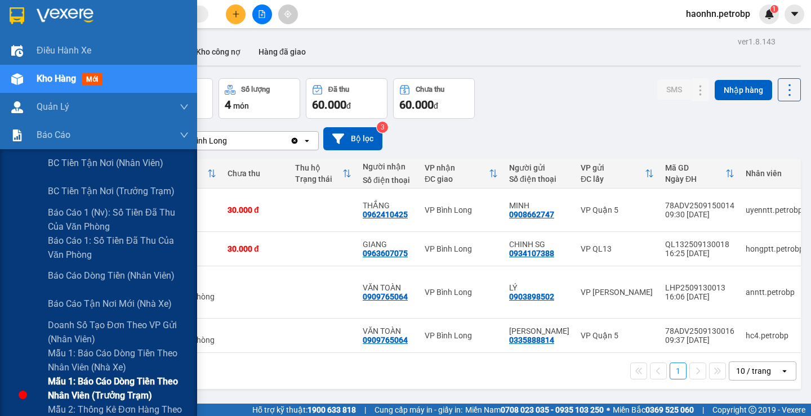
click at [145, 395] on span "Mẫu 1: Báo cáo dòng tiền theo nhân viên (trưởng trạm)" at bounding box center [118, 388] width 141 height 28
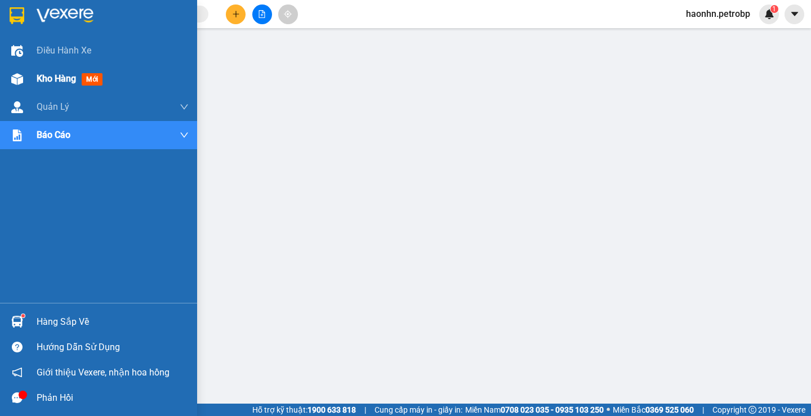
click at [19, 85] on div at bounding box center [17, 79] width 20 height 20
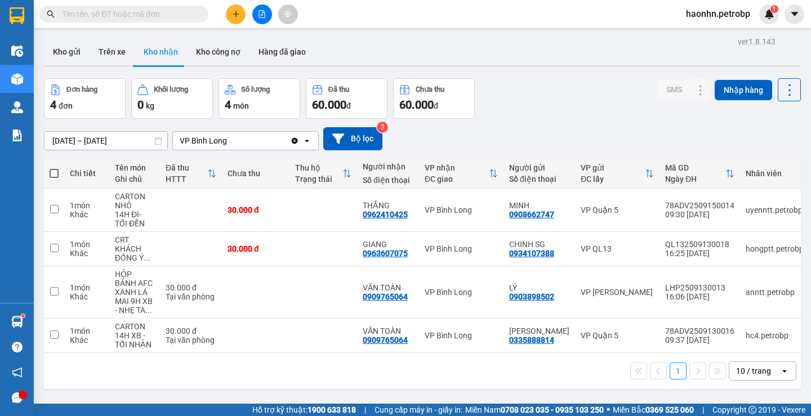
click at [703, 14] on span "haonhn.petrobp" at bounding box center [718, 14] width 82 height 14
click at [713, 34] on span "Đăng xuất" at bounding box center [722, 35] width 60 height 12
